Goal: Information Seeking & Learning: Learn about a topic

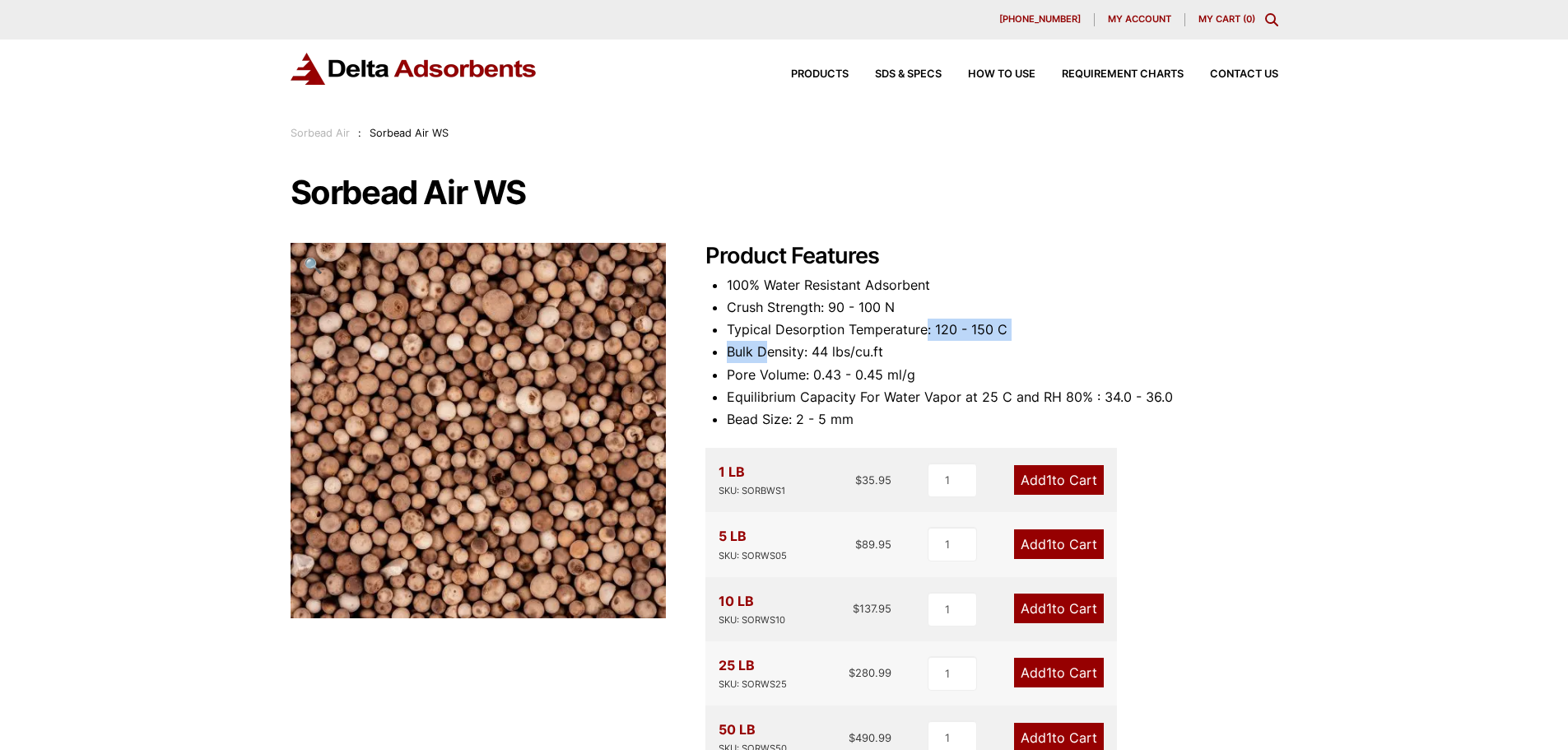
drag, startPoint x: 818, startPoint y: 348, endPoint x: 907, endPoint y: 327, distance: 91.4
click at [924, 331] on ul "100% Water Resistant Adsorbent Crush Strength: 90 - 100 N Typical Desorption Te…" at bounding box center [1002, 352] width 552 height 157
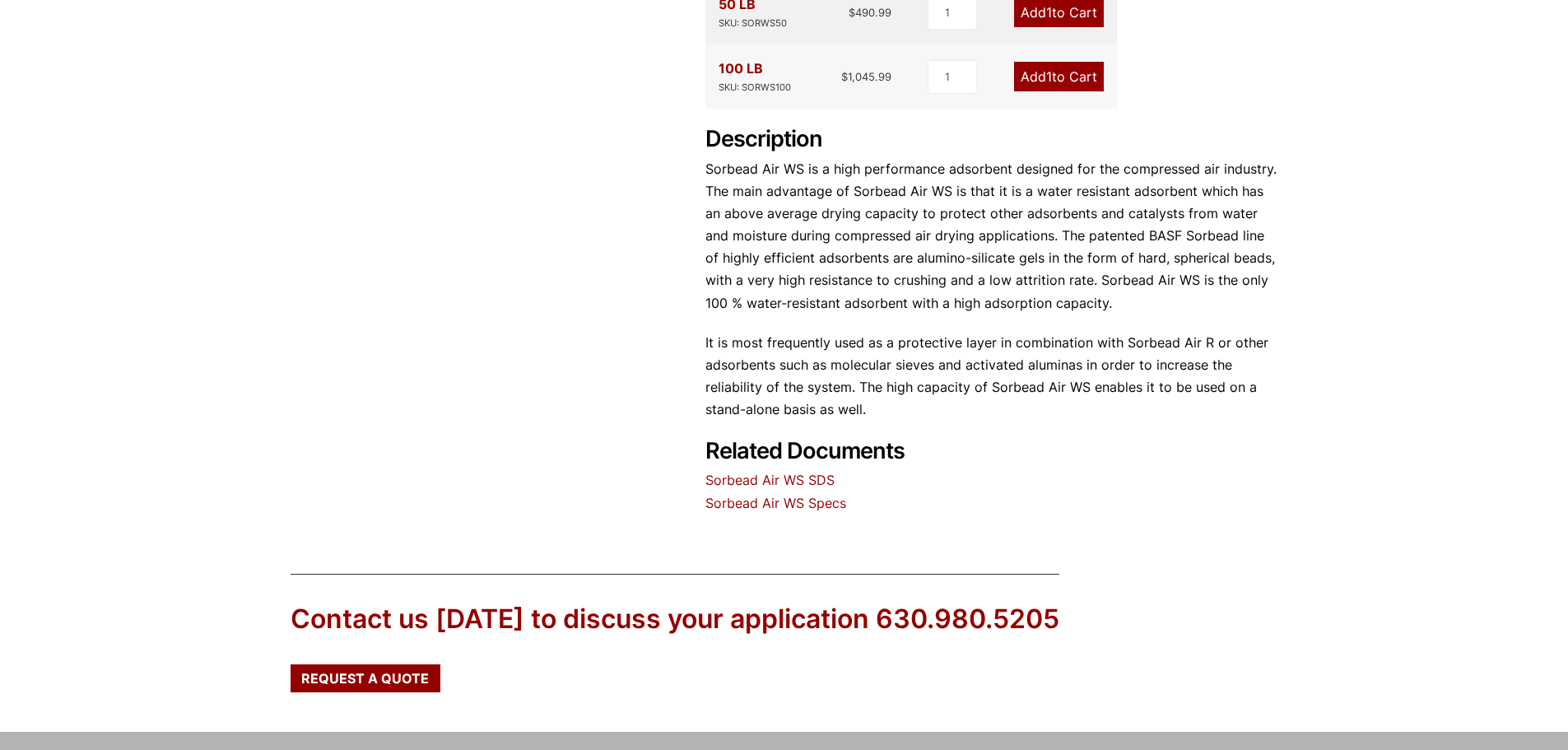
scroll to position [740, 0]
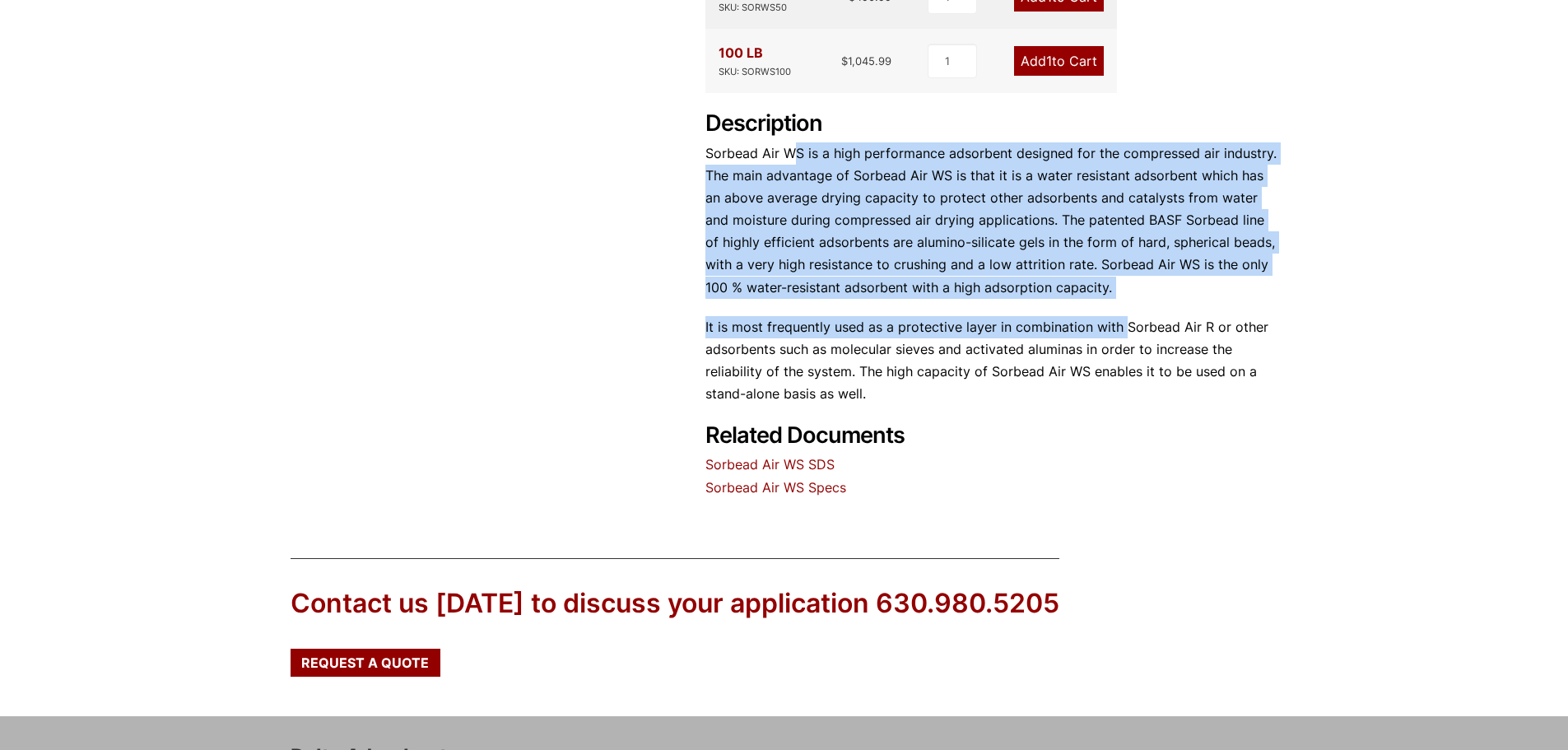
drag, startPoint x: 872, startPoint y: 133, endPoint x: 1117, endPoint y: 315, distance: 305.2
click at [1121, 328] on div "Description Sorbead Air WS is a high performance adsorbent designed for the com…" at bounding box center [991, 257] width 573 height 295
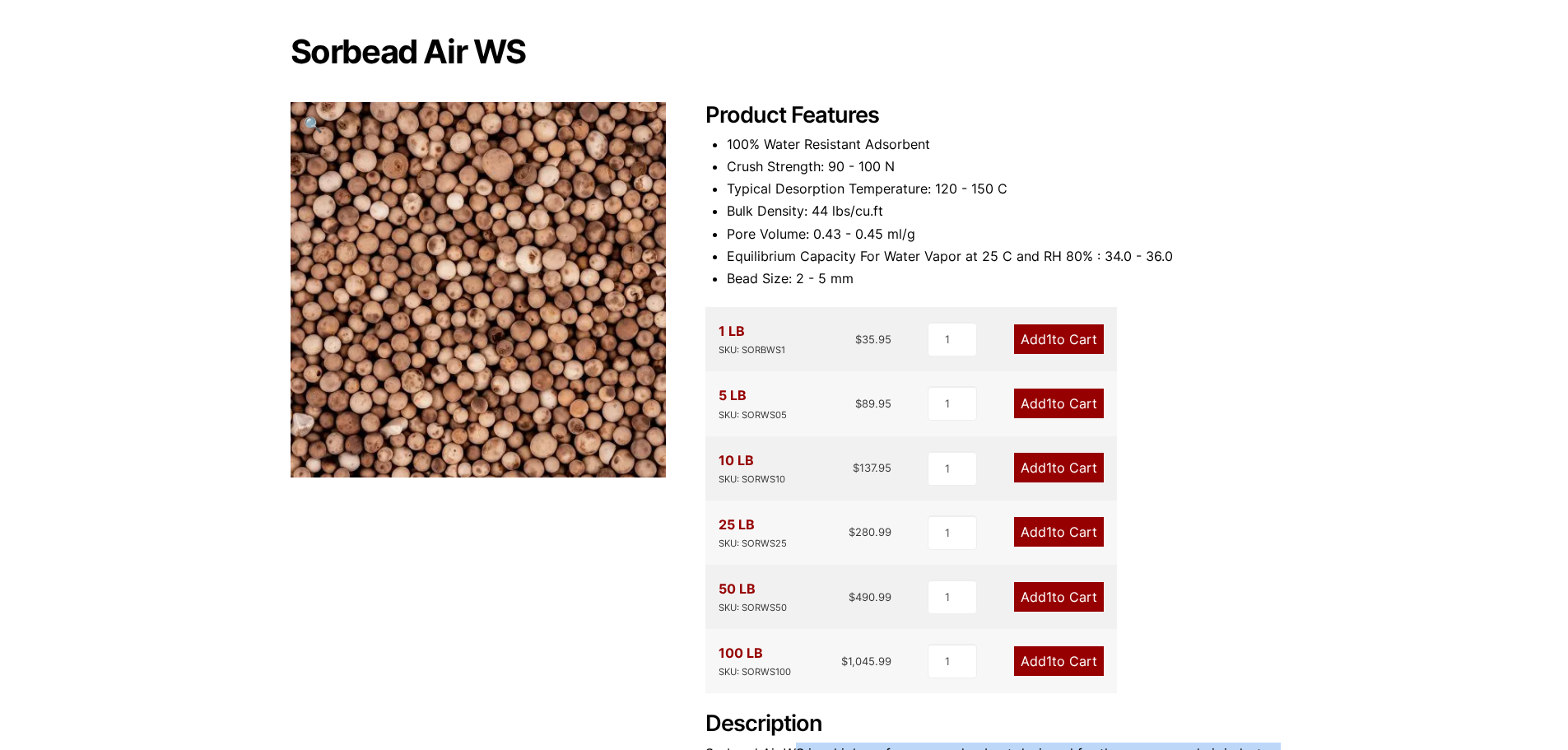
scroll to position [63, 0]
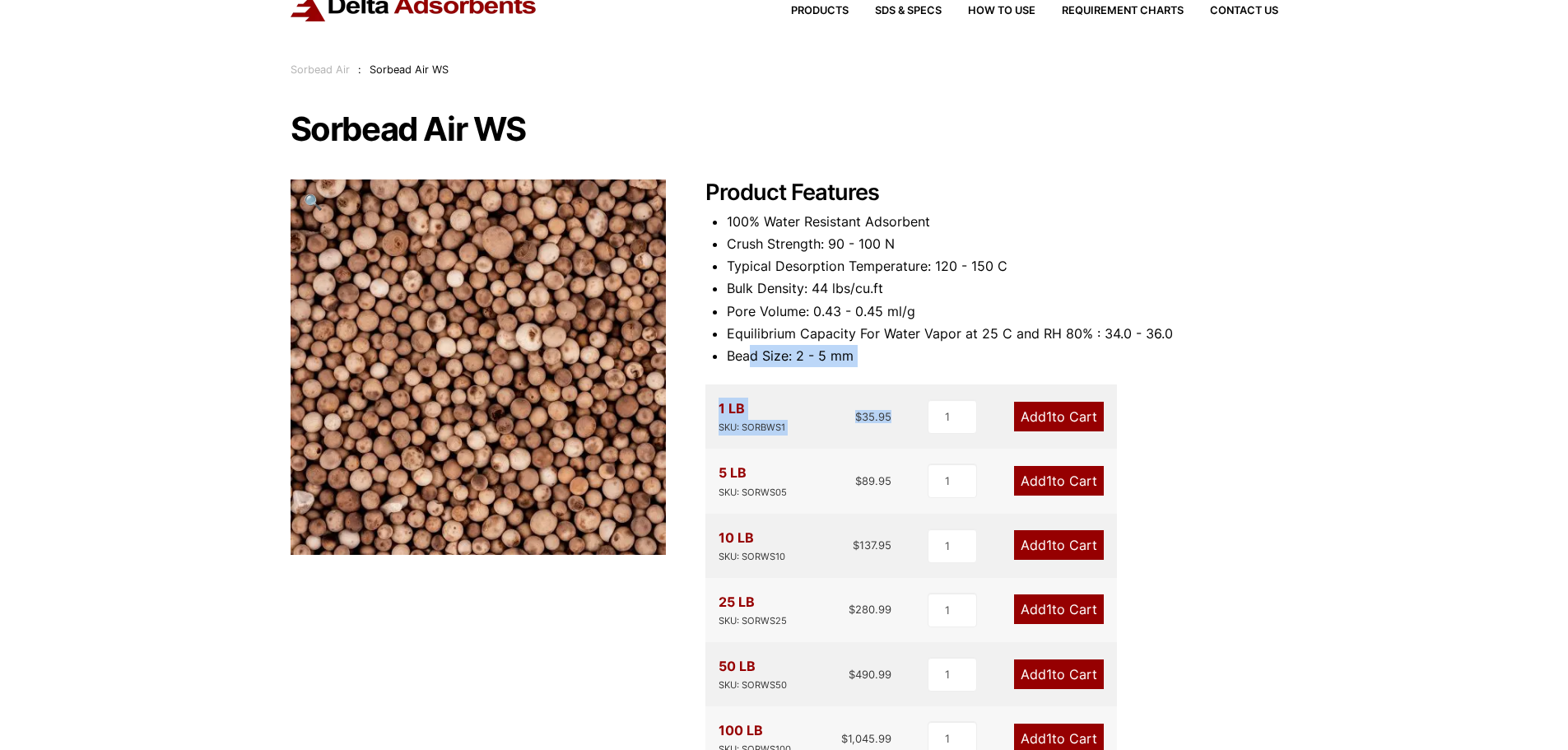
drag, startPoint x: 750, startPoint y: 360, endPoint x: 914, endPoint y: 373, distance: 164.5
click at [914, 373] on div "Product Features 100% Water Resistant Adsorbent Crush Strength: 90 - 100 N Typi…" at bounding box center [991, 678] width 573 height 996
drag, startPoint x: 777, startPoint y: 285, endPoint x: 1010, endPoint y: 301, distance: 233.5
click at [1010, 301] on ul "100% Water Resistant Adsorbent Crush Strength: 90 - 100 N Typical Desorption Te…" at bounding box center [1002, 289] width 552 height 157
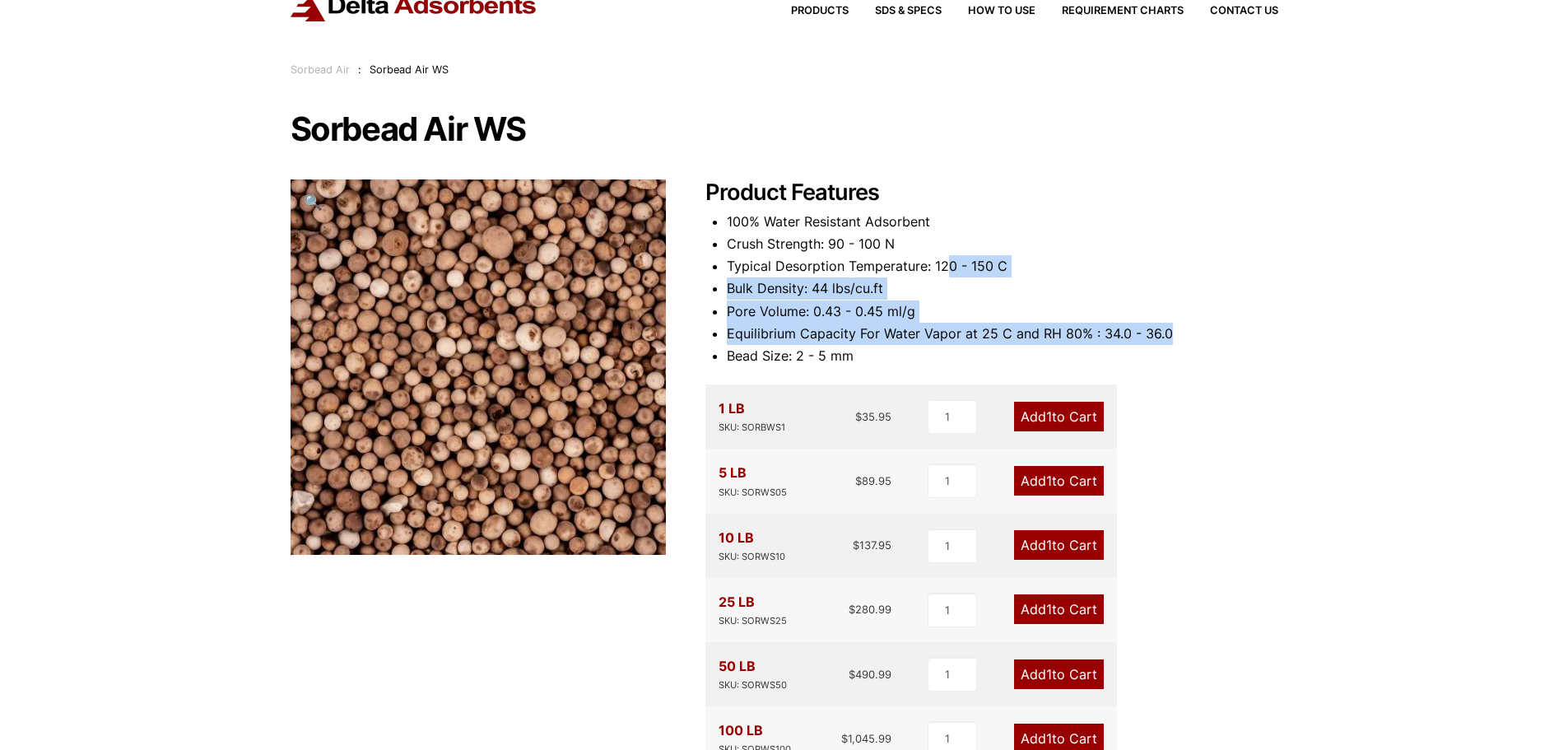
drag, startPoint x: 1199, startPoint y: 323, endPoint x: 948, endPoint y: 260, distance: 258.8
click at [948, 260] on ul "100% Water Resistant Adsorbent Crush Strength: 90 - 100 N Typical Desorption Te…" at bounding box center [1002, 289] width 552 height 157
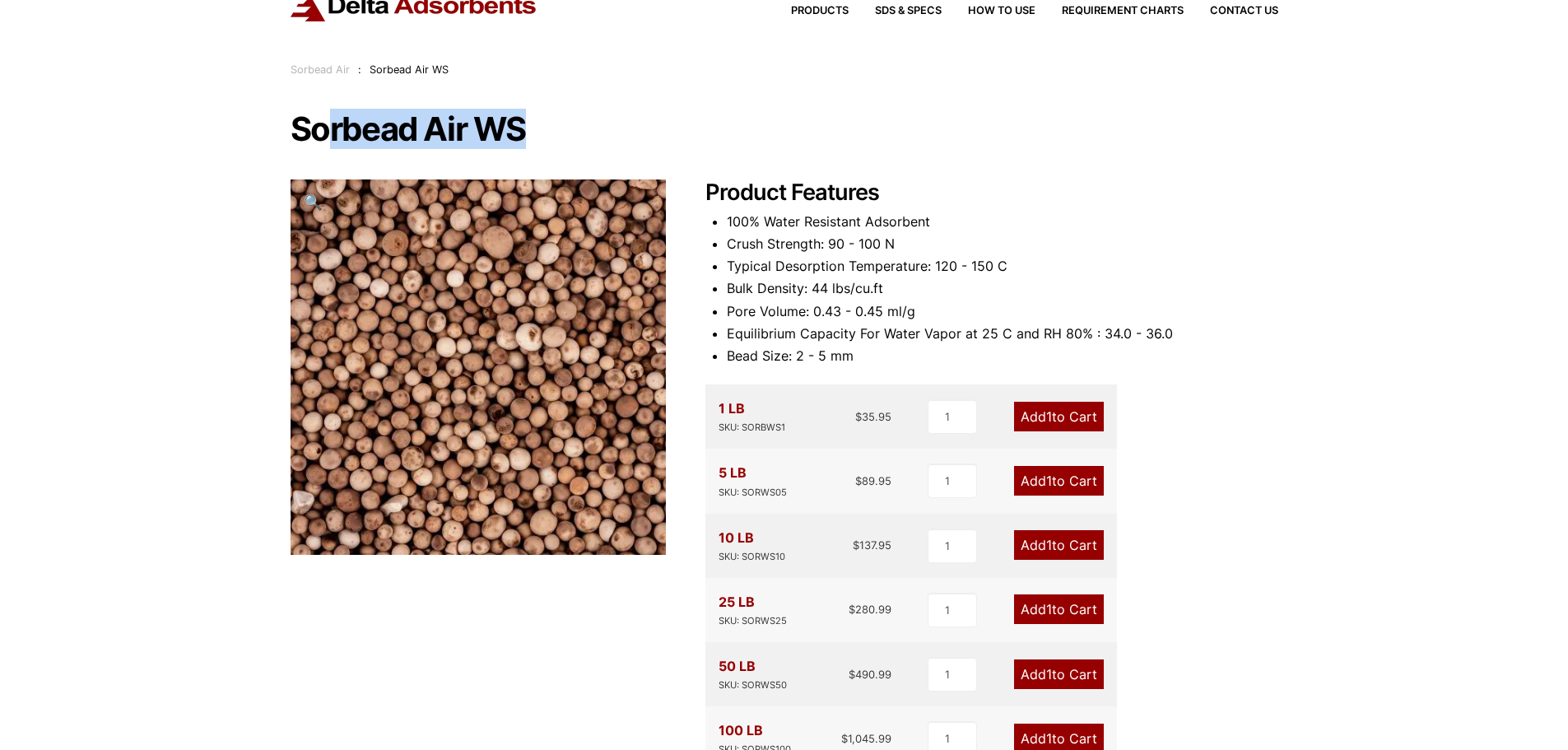
drag, startPoint x: 328, startPoint y: 124, endPoint x: 717, endPoint y: 104, distance: 389.5
click at [717, 104] on div "Our website has detected that you are using an outdated browser that will preve…" at bounding box center [784, 754] width 1568 height 1636
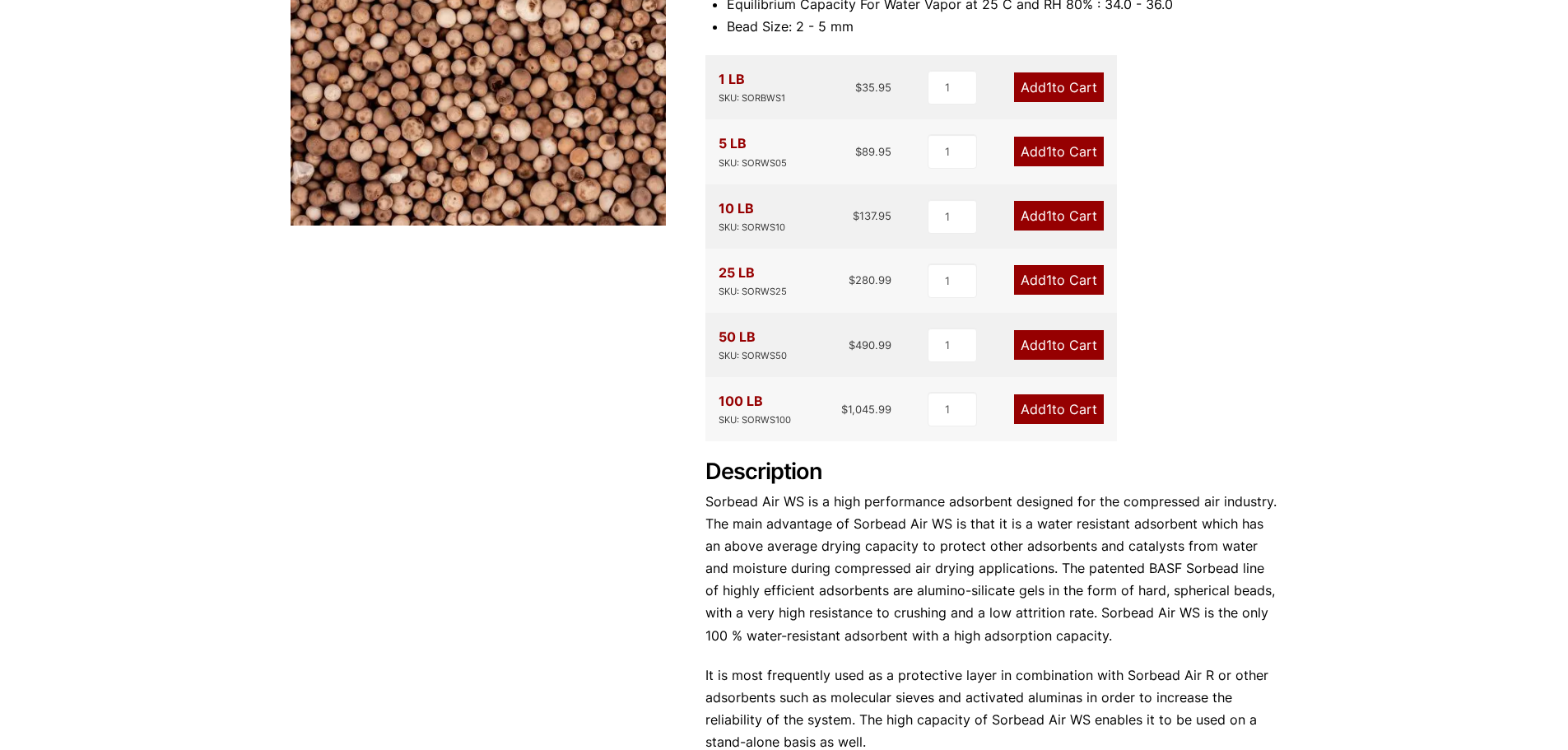
scroll to position [0, 0]
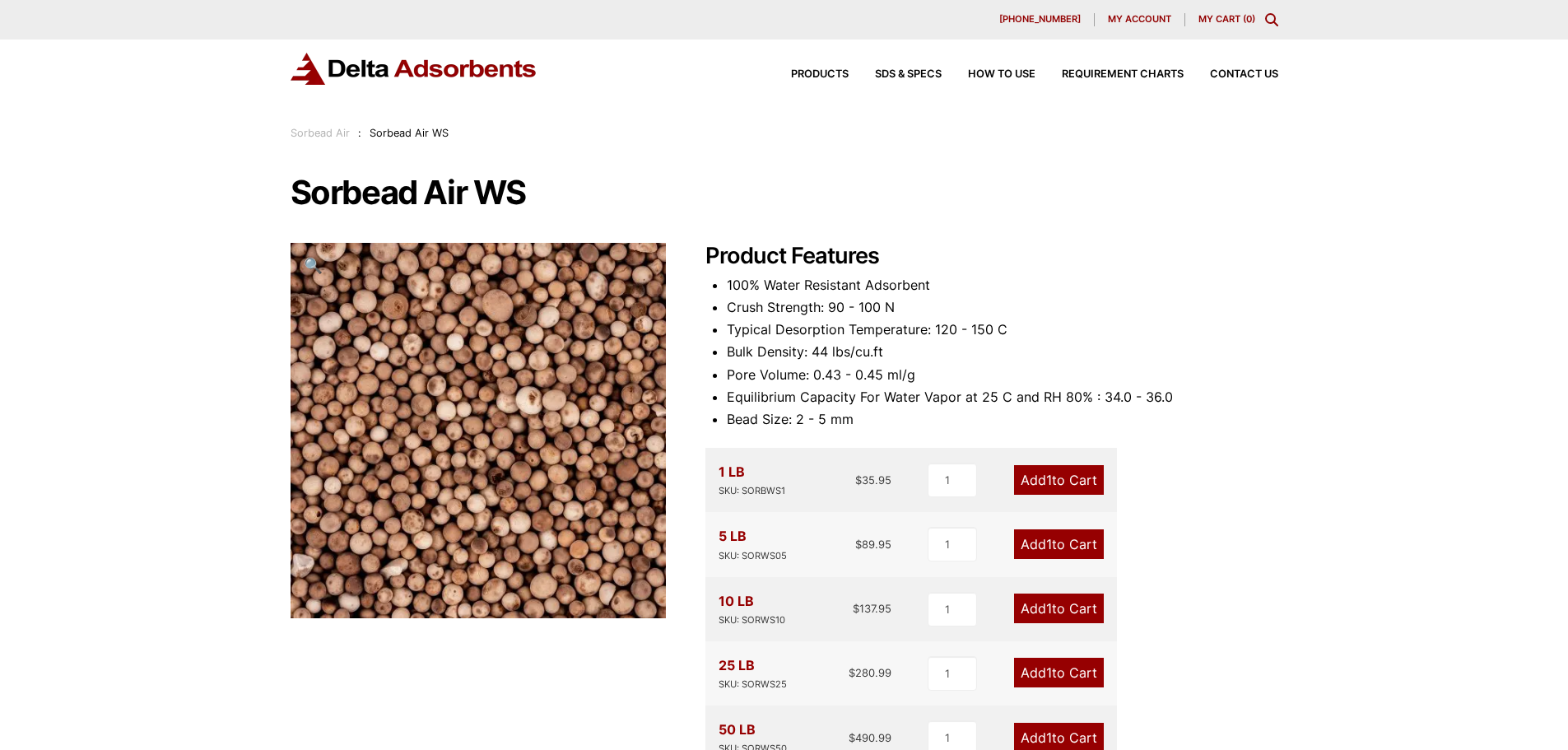
click at [1202, 266] on h2 "Product Features" at bounding box center [991, 256] width 573 height 27
